Goal: Navigation & Orientation: Find specific page/section

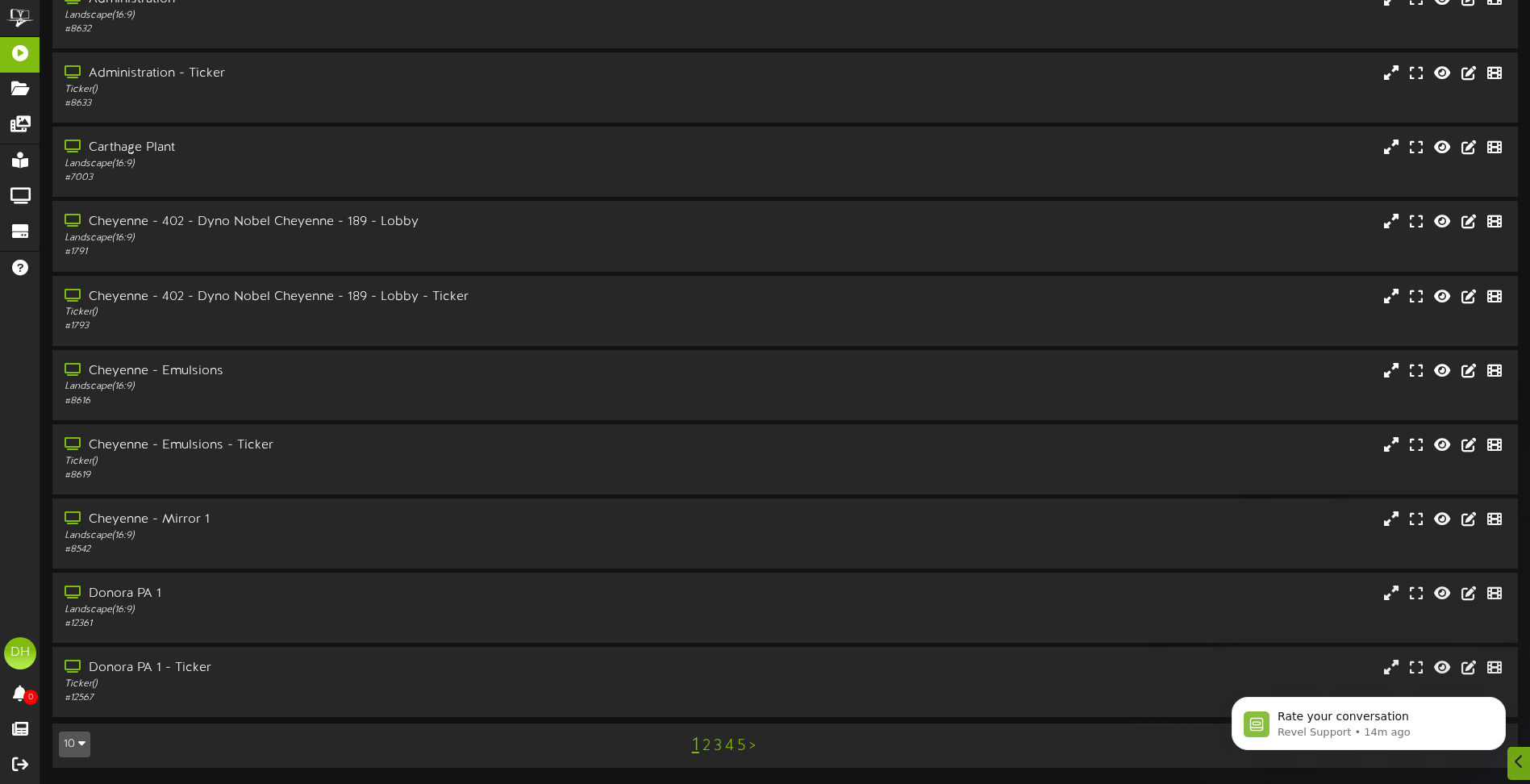
click at [79, 741] on icon "button" at bounding box center [81, 743] width 7 height 12
click at [71, 709] on div "100" at bounding box center [74, 713] width 30 height 24
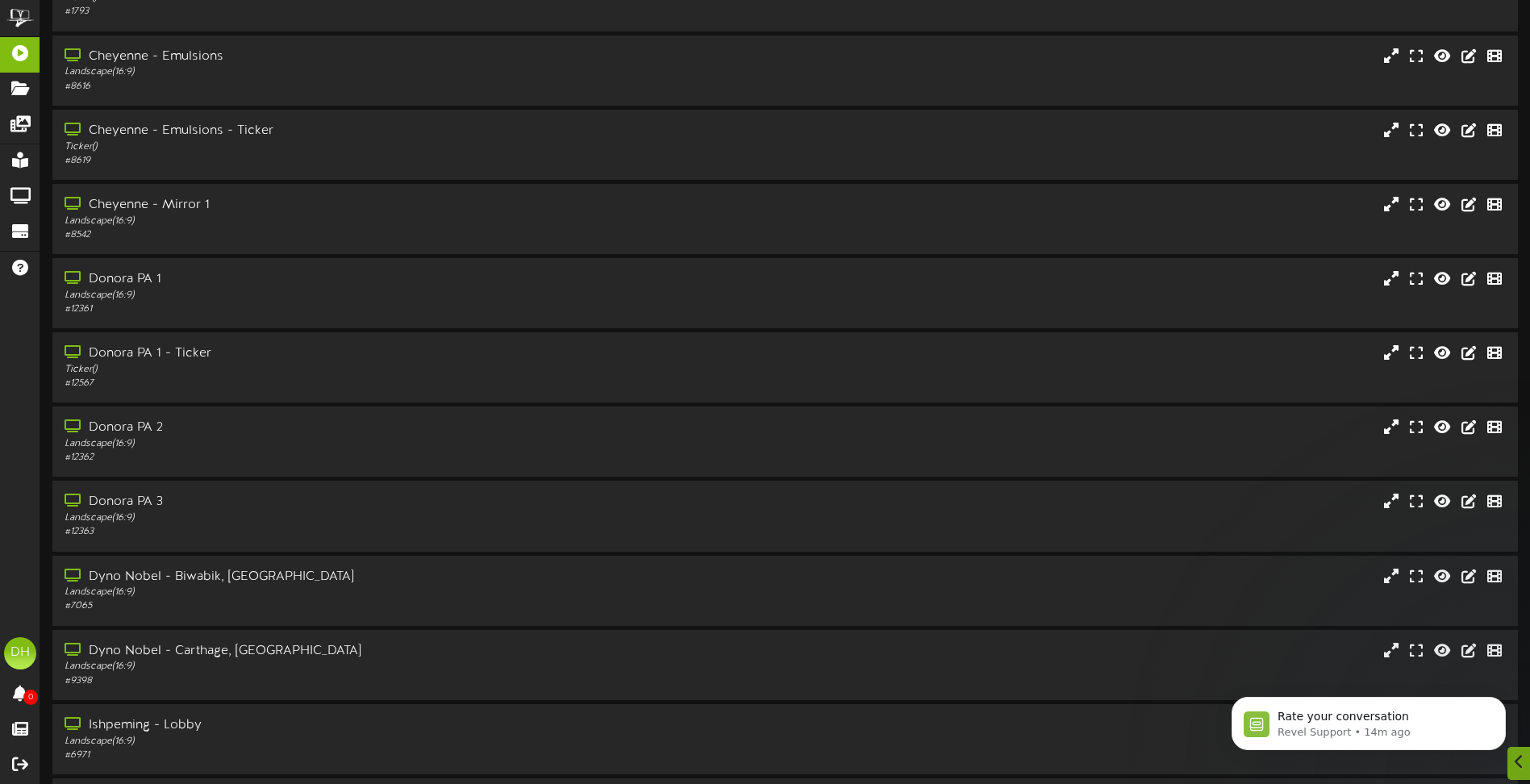
scroll to position [403, 0]
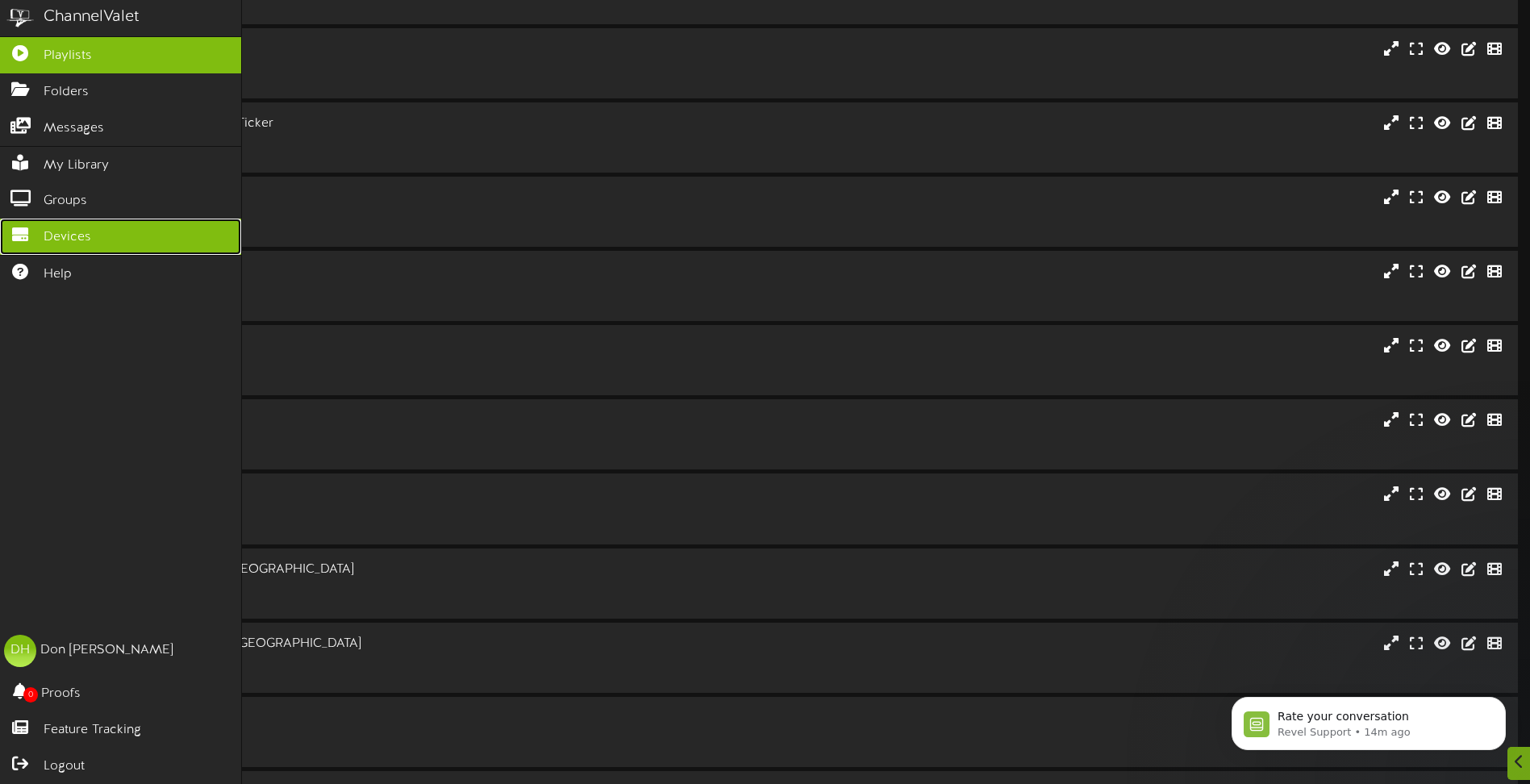
click at [19, 236] on icon at bounding box center [20, 233] width 40 height 12
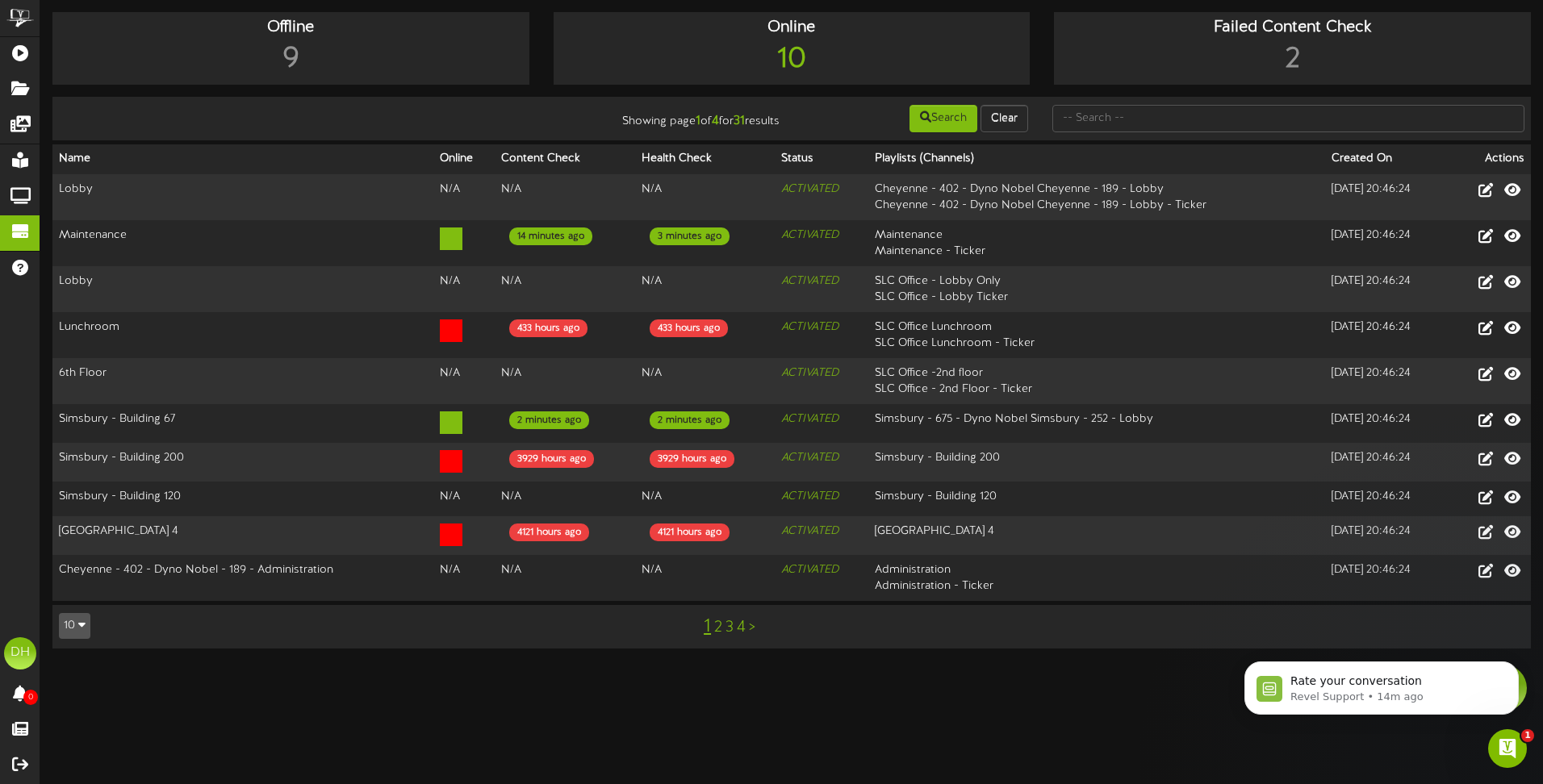
click at [74, 618] on button "10" at bounding box center [74, 625] width 31 height 25
click at [73, 593] on div "100" at bounding box center [74, 594] width 30 height 24
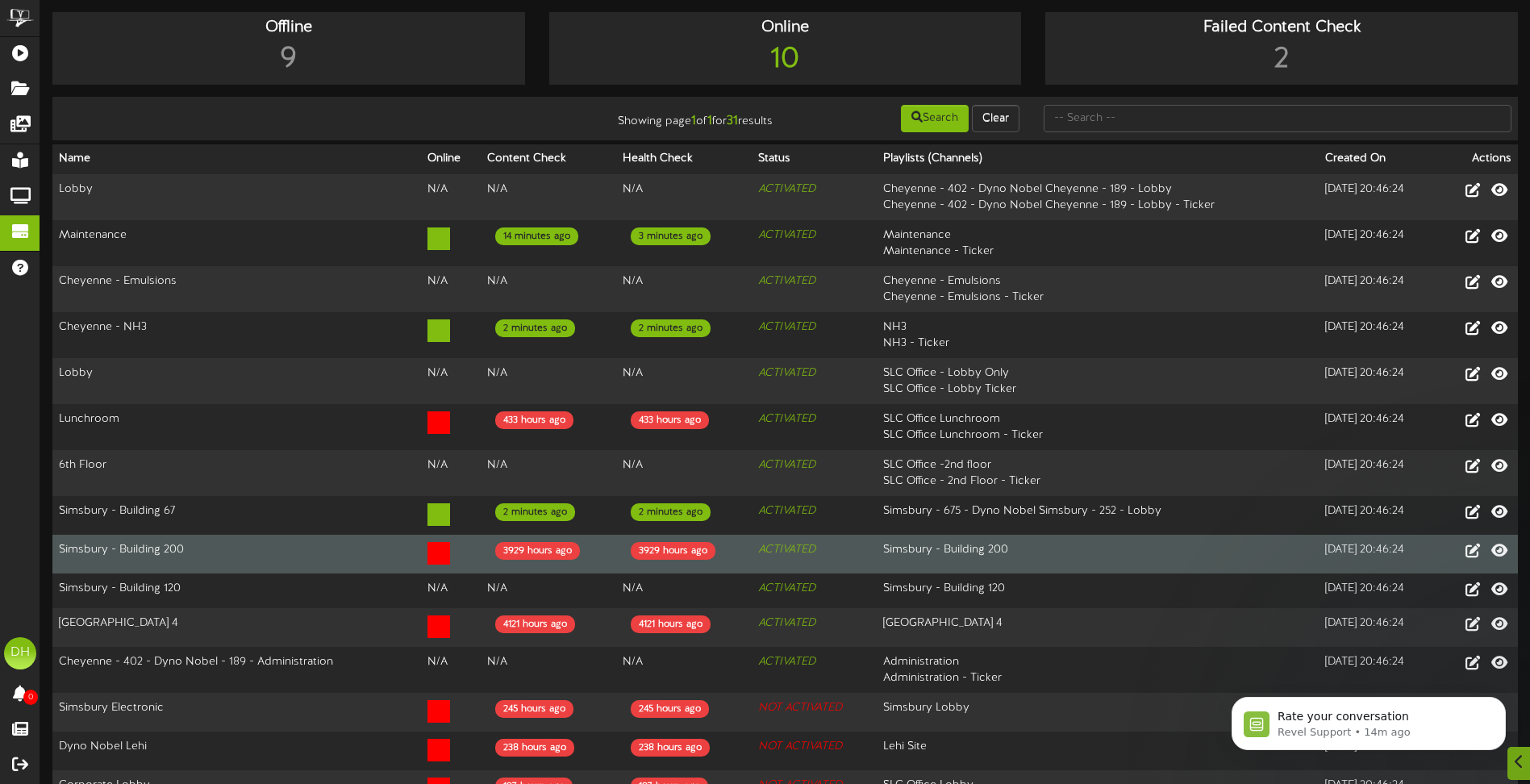
scroll to position [651, 0]
